Goal: Task Accomplishment & Management: Manage account settings

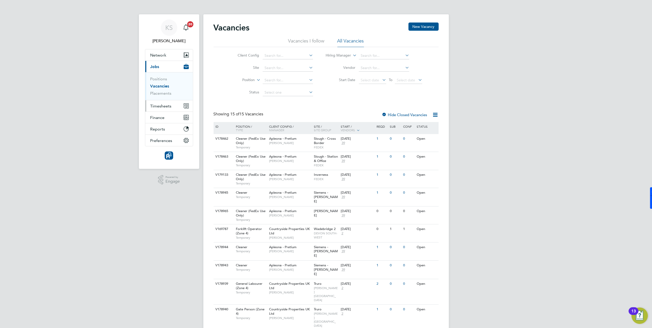
click at [163, 106] on span "Timesheets" at bounding box center [160, 106] width 21 height 5
click at [164, 89] on link "Timesheets" at bounding box center [160, 90] width 21 height 5
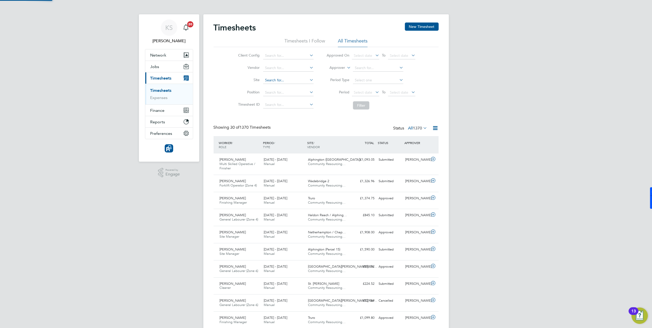
click at [276, 78] on input at bounding box center [288, 80] width 50 height 7
click at [278, 96] on li "Alph ington (Parcel 15)" at bounding box center [294, 94] width 62 height 7
type input "Alphington (Parcel 15)"
click at [358, 107] on button "Filter" at bounding box center [361, 105] width 16 height 8
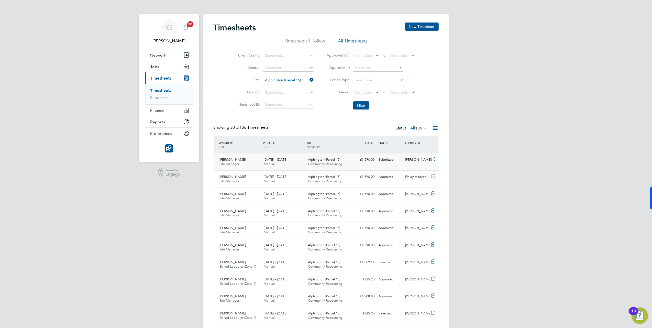
click at [415, 159] on div "[PERSON_NAME]" at bounding box center [416, 159] width 27 height 8
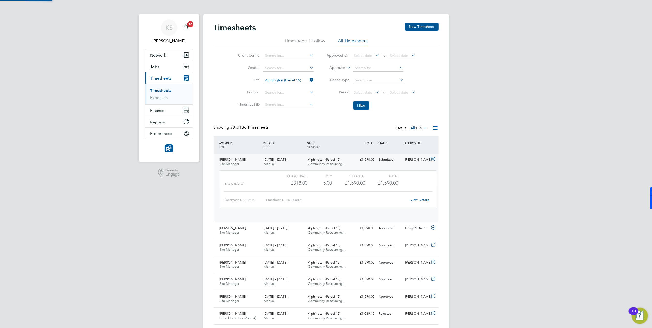
scroll to position [8, 50]
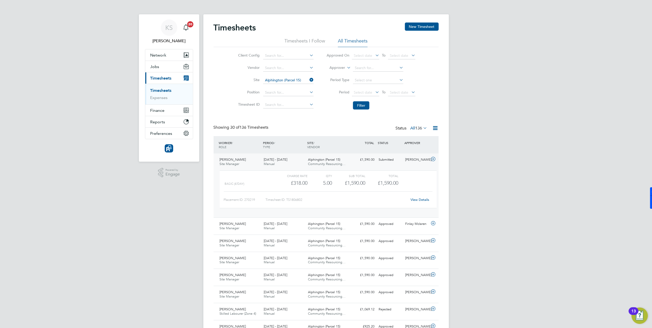
click at [421, 200] on link "View Details" at bounding box center [419, 199] width 19 height 4
click at [234, 161] on span "[PERSON_NAME]" at bounding box center [233, 159] width 26 height 4
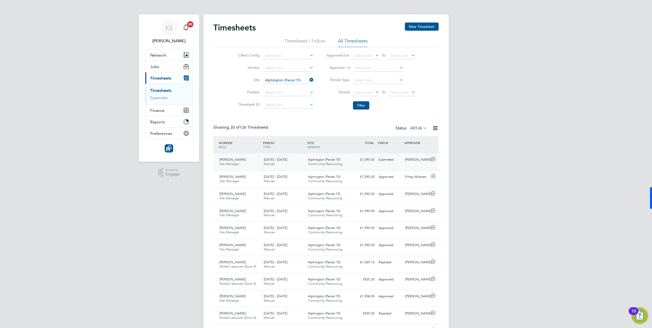
click at [234, 161] on span "[PERSON_NAME]" at bounding box center [233, 159] width 26 height 4
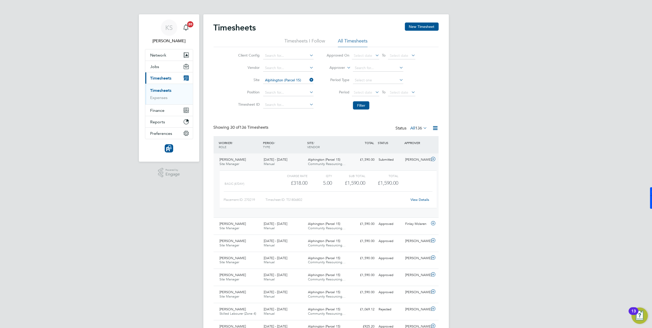
click at [422, 200] on link "View Details" at bounding box center [419, 199] width 19 height 4
click at [413, 200] on link "View Details" at bounding box center [419, 199] width 19 height 4
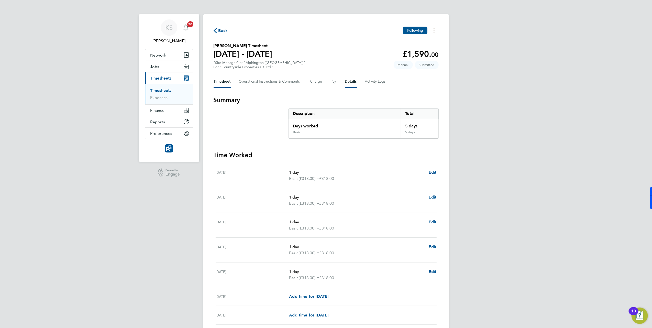
click at [350, 80] on button "Details" at bounding box center [351, 81] width 12 height 12
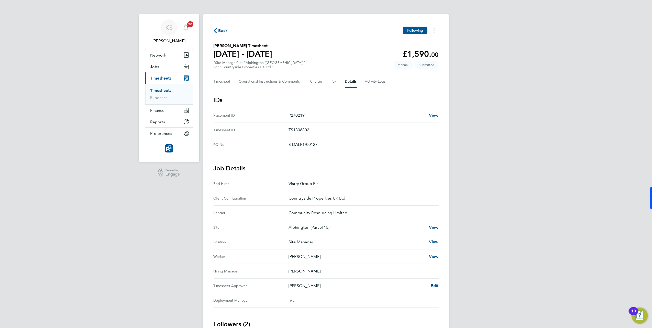
scroll to position [34, 0]
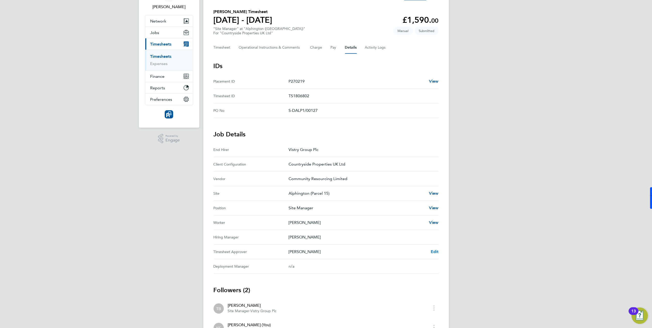
click at [437, 251] on span "Edit" at bounding box center [435, 251] width 8 height 5
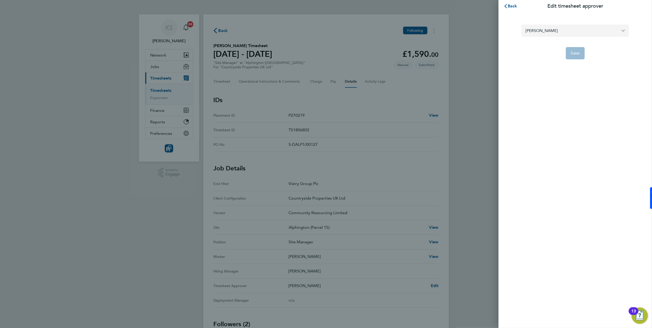
click at [549, 35] on input "[PERSON_NAME]" at bounding box center [574, 31] width 107 height 12
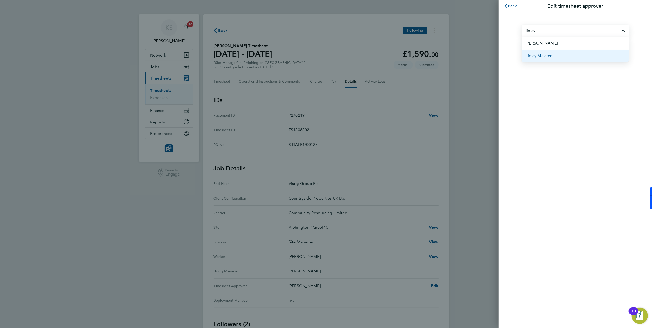
click at [542, 57] on span "Finlay Mclaren" at bounding box center [538, 56] width 27 height 6
type input "Finlay Mclaren"
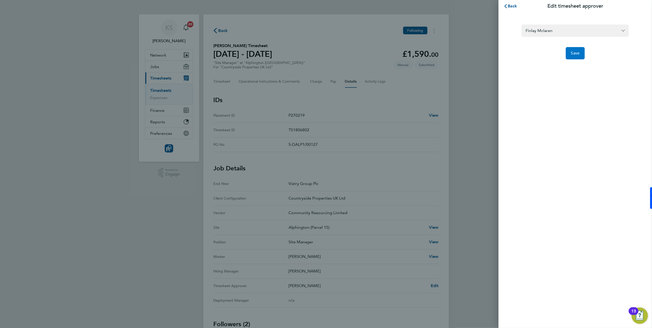
click at [572, 51] on span "Save" at bounding box center [575, 53] width 9 height 5
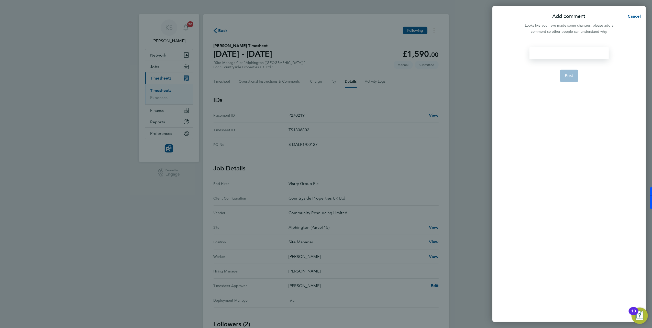
click at [561, 55] on div at bounding box center [568, 53] width 79 height 12
click at [568, 36] on div at bounding box center [568, 38] width 153 height 6
click at [549, 55] on div at bounding box center [568, 53] width 79 height 12
click at [572, 75] on span "Post" at bounding box center [569, 75] width 8 height 5
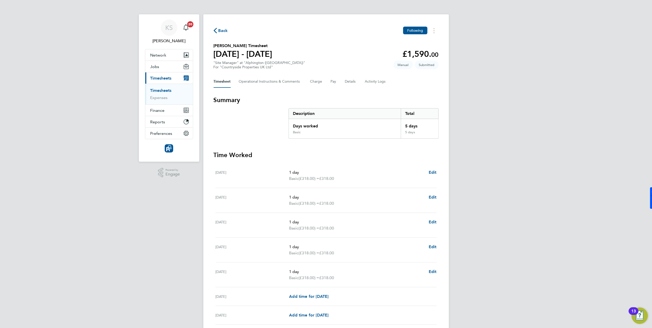
click at [220, 28] on span "Back" at bounding box center [222, 31] width 9 height 6
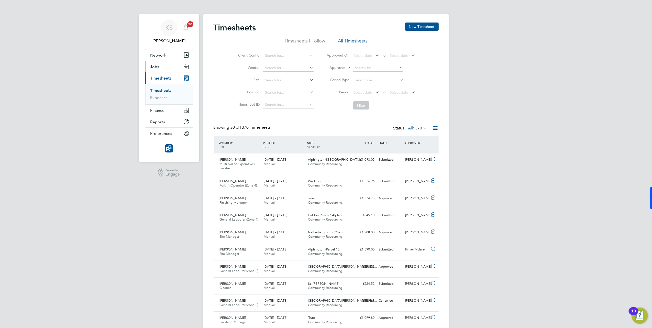
click at [157, 64] on button "Jobs" at bounding box center [169, 66] width 48 height 11
click at [165, 94] on link "Placements" at bounding box center [160, 93] width 21 height 5
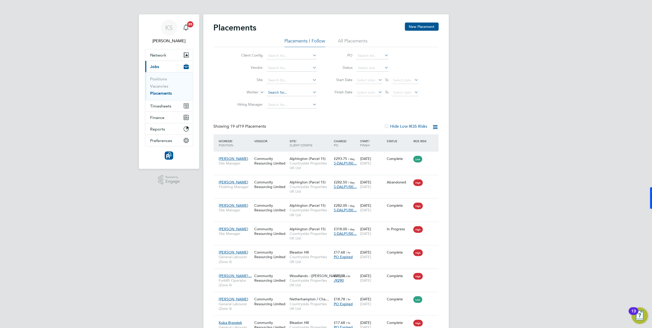
click at [273, 93] on input at bounding box center [291, 92] width 50 height 7
click at [266, 229] on div "Community Resourcing Limited" at bounding box center [270, 231] width 35 height 14
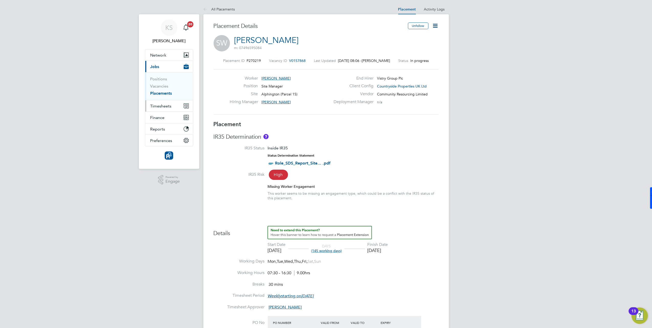
click at [169, 107] on span "Timesheets" at bounding box center [160, 106] width 21 height 5
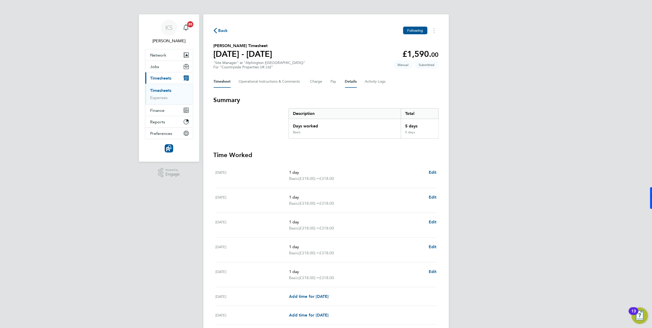
click at [346, 81] on button "Details" at bounding box center [351, 81] width 12 height 12
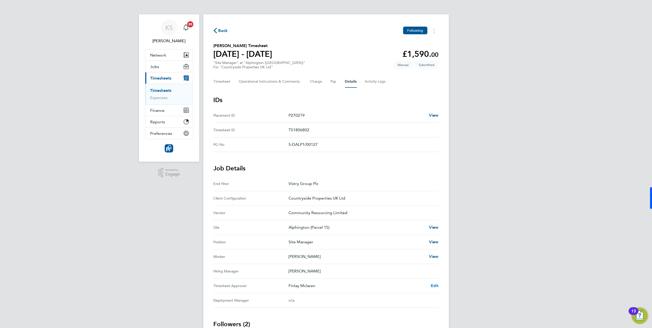
click at [435, 286] on span "Edit" at bounding box center [435, 285] width 8 height 5
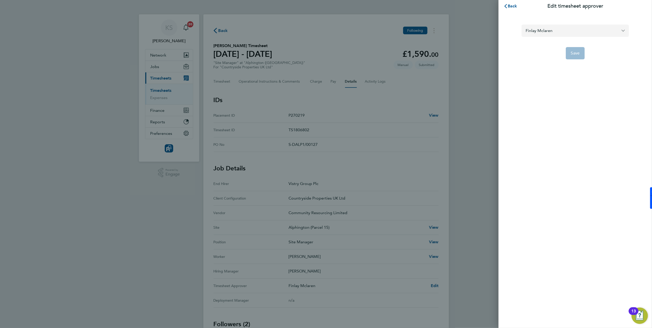
click at [565, 30] on input "Finlay Mclaren" at bounding box center [574, 31] width 107 height 12
click at [540, 42] on span "[PERSON_NAME]" at bounding box center [541, 43] width 33 height 6
type input "[PERSON_NAME]"
click at [579, 53] on button "Save" at bounding box center [574, 53] width 19 height 12
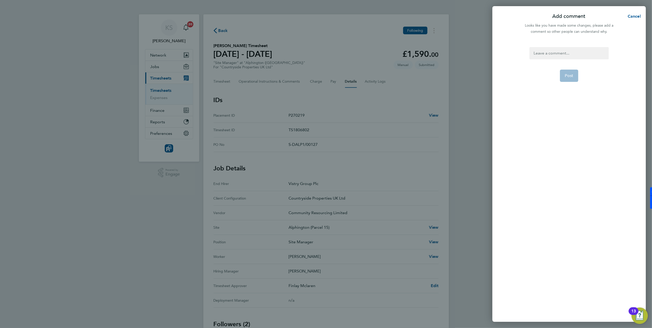
click at [550, 52] on div at bounding box center [568, 53] width 79 height 12
click at [567, 79] on span "Post" at bounding box center [569, 81] width 8 height 5
